Goal: Information Seeking & Learning: Compare options

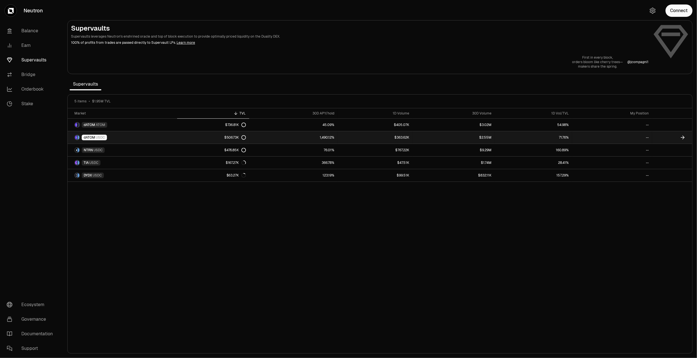
click at [117, 136] on link "dATOM USDC" at bounding box center [122, 137] width 109 height 12
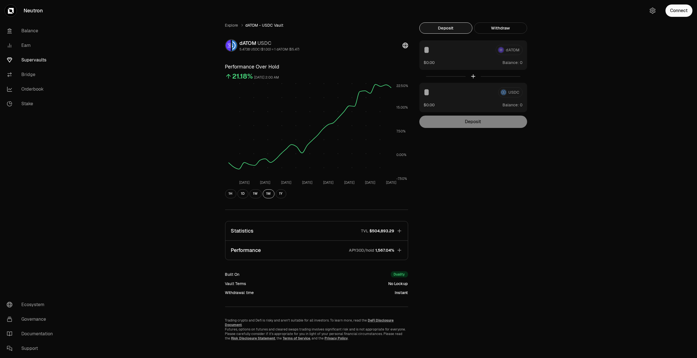
scroll to position [0, 0]
click at [334, 228] on button "Statistics TVL $504,893.29" at bounding box center [316, 230] width 182 height 19
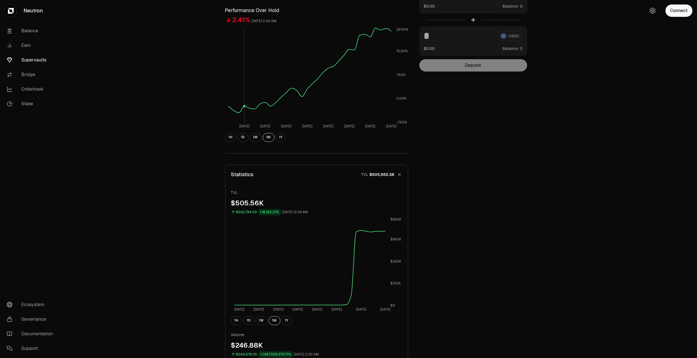
scroll to position [0, 0]
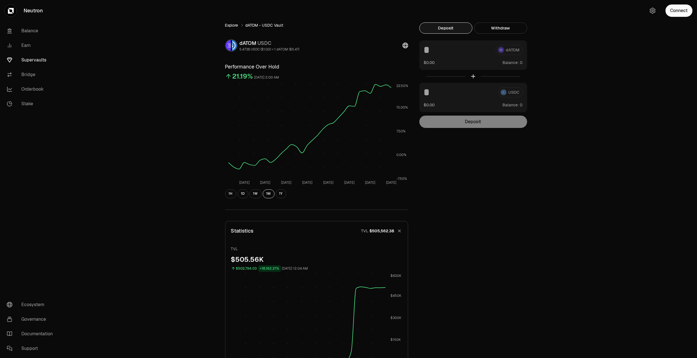
click at [232, 22] on link "Explore" at bounding box center [231, 25] width 13 height 6
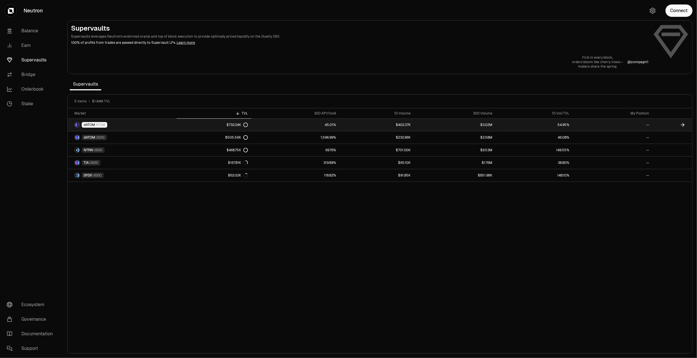
click at [142, 124] on link "dATOM ATOM" at bounding box center [122, 125] width 109 height 12
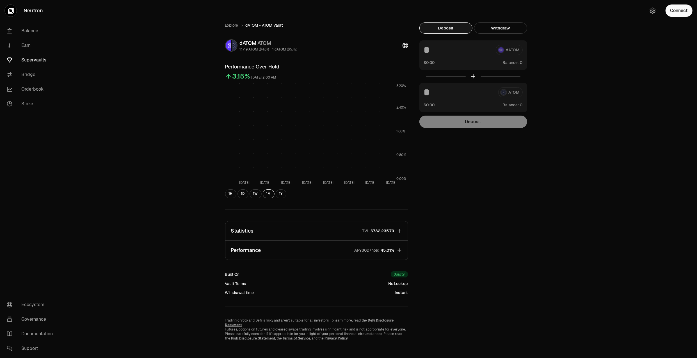
scroll to position [0, 0]
click at [315, 233] on button "Statistics TVL $732,235.79" at bounding box center [316, 230] width 182 height 19
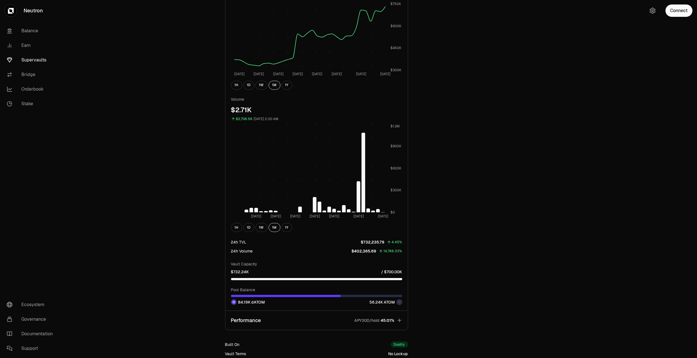
scroll to position [218, 0]
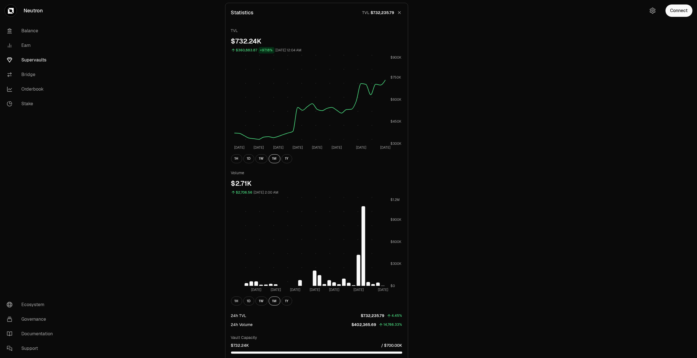
click at [574, 105] on div "Explore dATOM - ATOM Vault dATOM ATOM 1.1719 ATOM ($4.67) = 1 dATOM ($5.47) Per…" at bounding box center [380, 144] width 634 height 725
click at [35, 56] on link "Supervaults" at bounding box center [31, 60] width 58 height 15
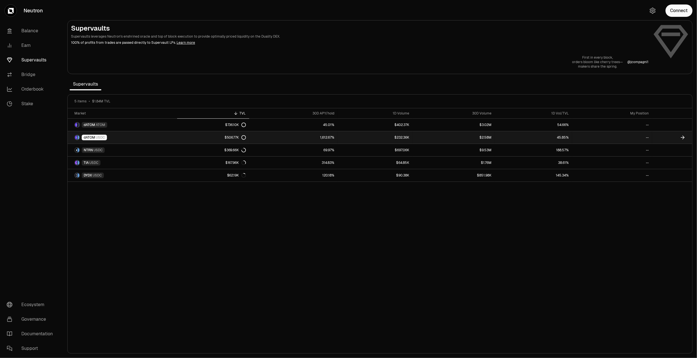
click at [367, 139] on link "$232.36K" at bounding box center [375, 137] width 75 height 12
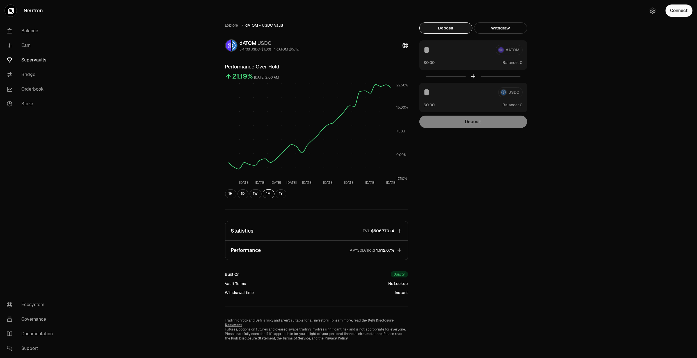
scroll to position [0, 0]
click at [324, 244] on button "Performance APY30D/hold 1,612.67%" at bounding box center [316, 249] width 182 height 19
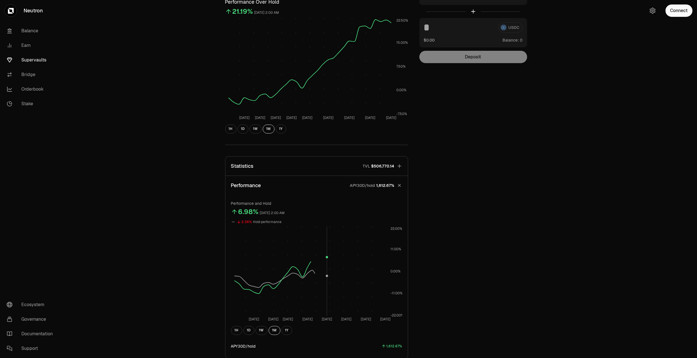
scroll to position [125, 0]
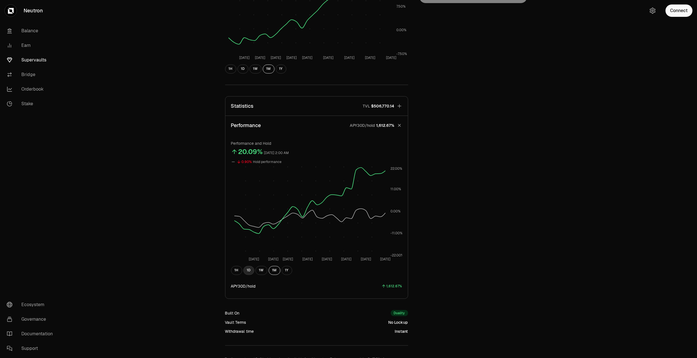
click at [253, 271] on button "1D" at bounding box center [248, 270] width 11 height 9
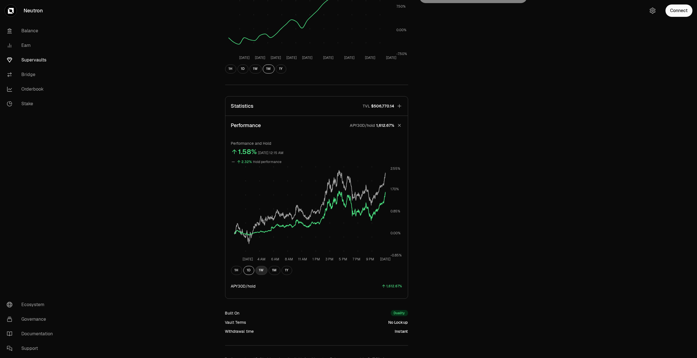
click at [262, 271] on button "1W" at bounding box center [261, 270] width 12 height 9
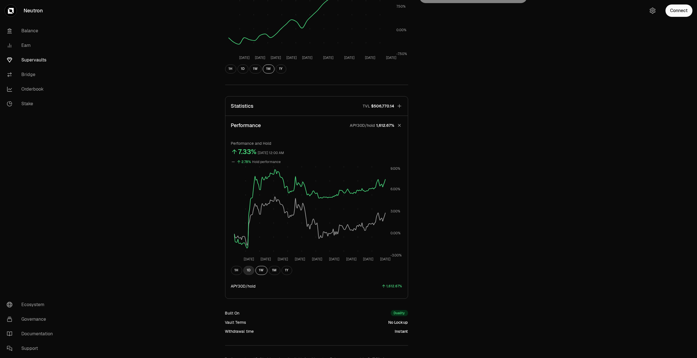
click at [248, 269] on button "1D" at bounding box center [248, 270] width 11 height 9
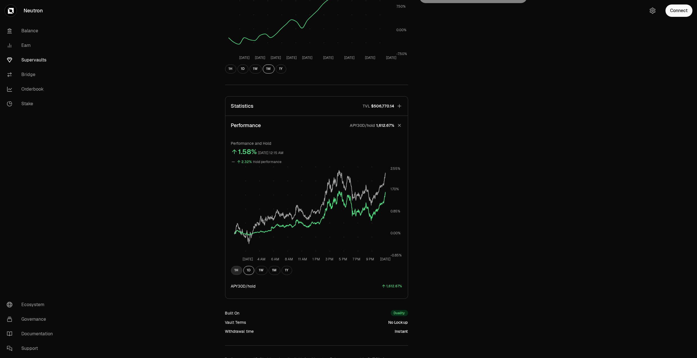
click at [239, 270] on button "1H" at bounding box center [236, 270] width 11 height 9
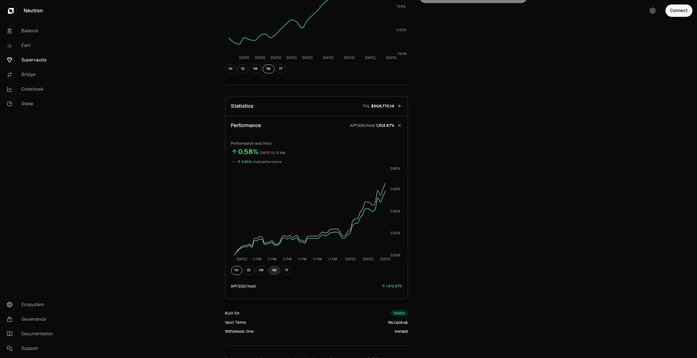
click at [272, 270] on button "1M" at bounding box center [275, 270] width 12 height 9
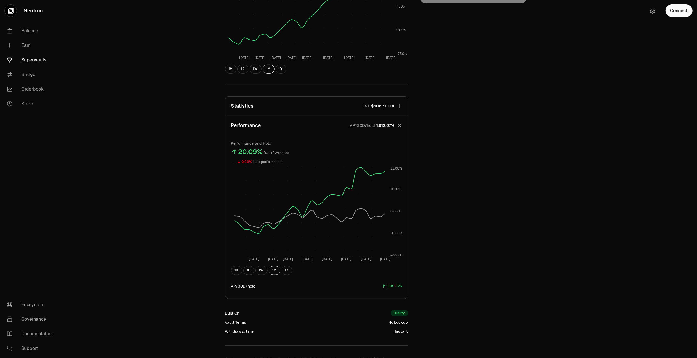
click at [242, 273] on div "1H 1D 1W 1M 1Y" at bounding box center [316, 270] width 171 height 9
click at [233, 274] on button "1H" at bounding box center [236, 270] width 11 height 9
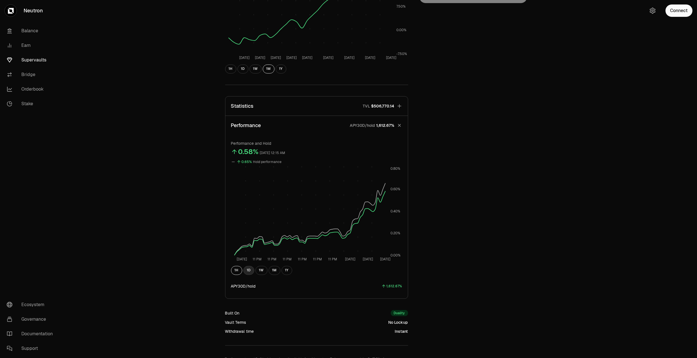
click at [247, 270] on button "1D" at bounding box center [248, 270] width 11 height 9
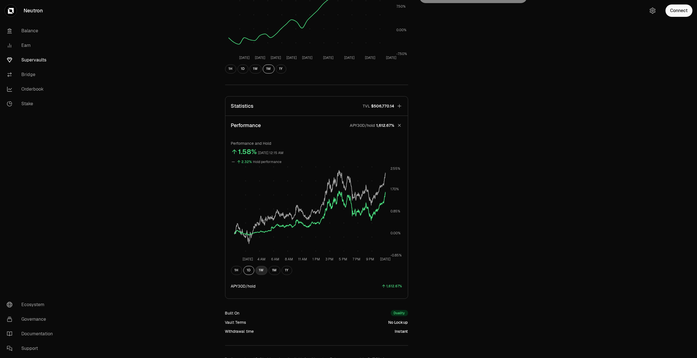
click at [260, 272] on button "1W" at bounding box center [261, 270] width 12 height 9
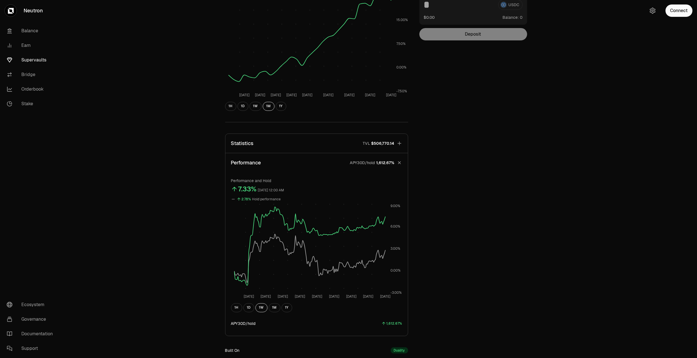
scroll to position [8, 0]
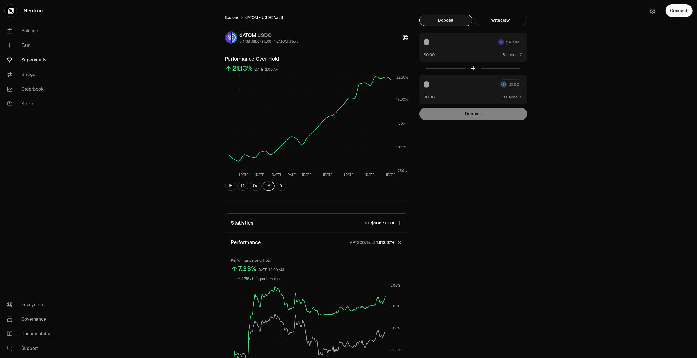
click at [230, 18] on link "Explore" at bounding box center [231, 18] width 13 height 6
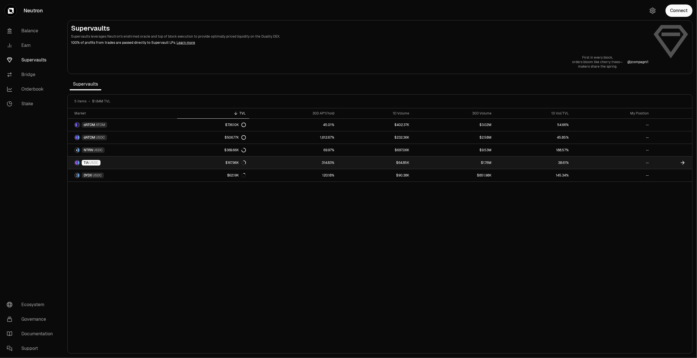
click at [198, 165] on link "$167.96K" at bounding box center [213, 163] width 72 height 12
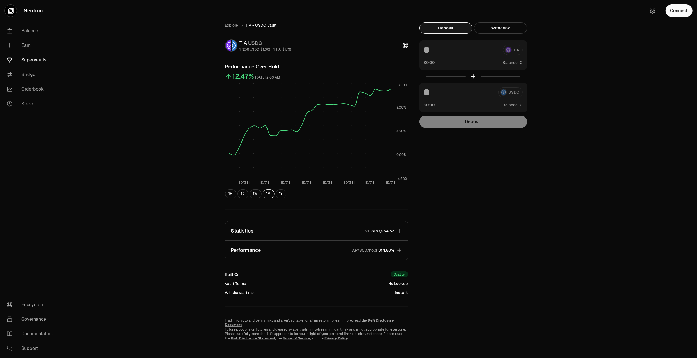
scroll to position [0, 0]
click at [305, 248] on button "Performance APY30D/hold 314.83%" at bounding box center [316, 249] width 182 height 19
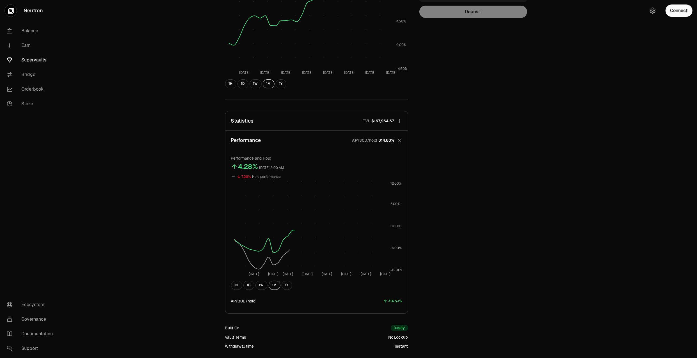
scroll to position [156, 0]
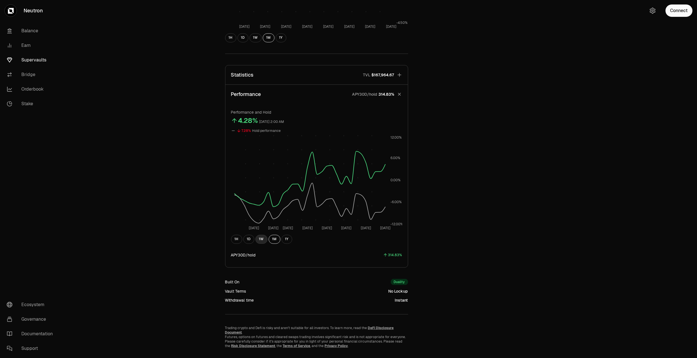
click at [265, 239] on button "1W" at bounding box center [261, 239] width 12 height 9
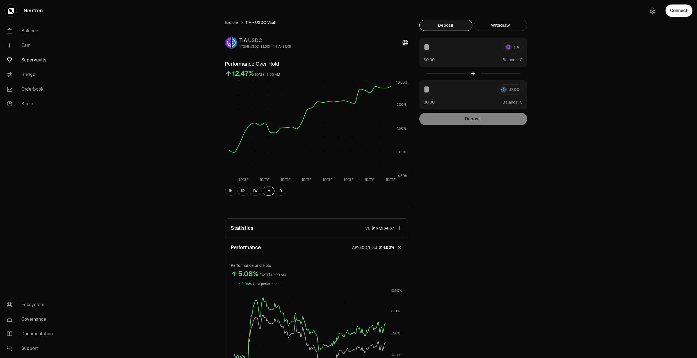
scroll to position [0, 0]
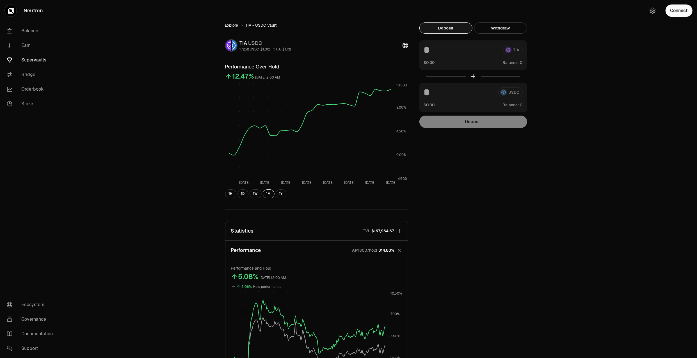
click at [235, 24] on link "Explore" at bounding box center [231, 25] width 13 height 6
